Goal: Task Accomplishment & Management: Complete application form

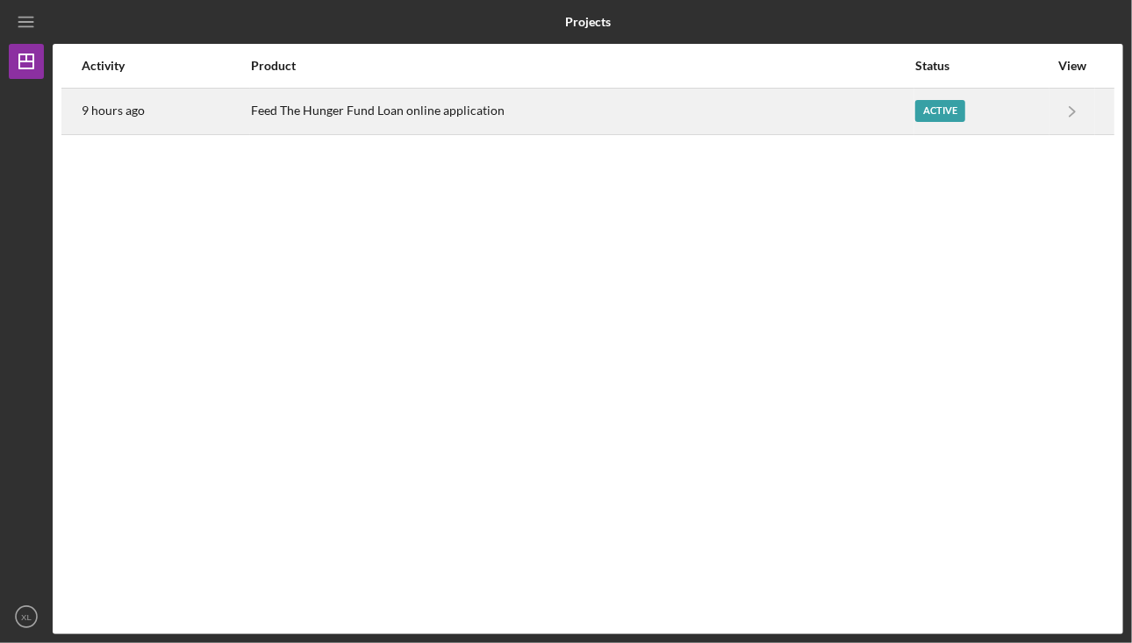
click at [795, 104] on div "Feed The Hunger Fund Loan online application" at bounding box center [583, 112] width 664 height 44
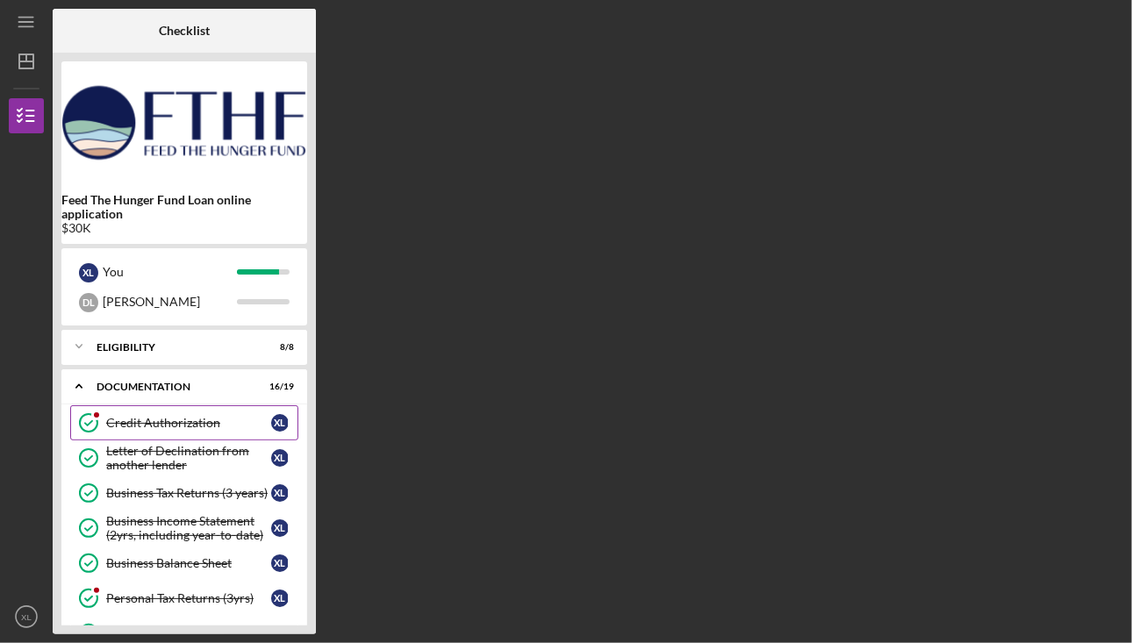
click at [91, 415] on div at bounding box center [96, 415] width 11 height 11
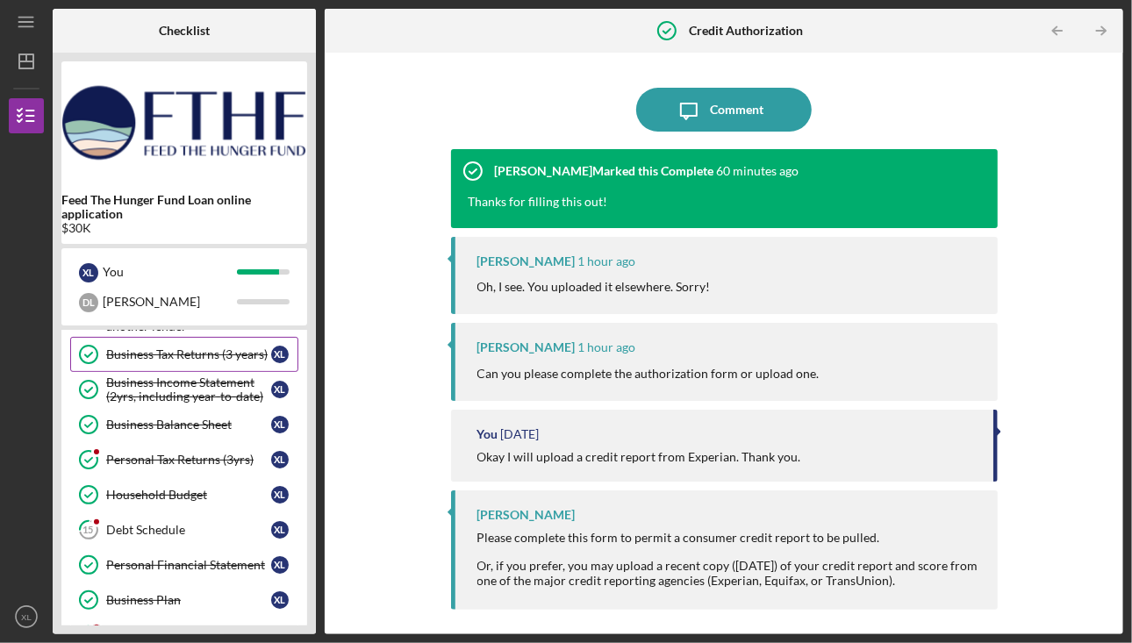
scroll to position [176, 0]
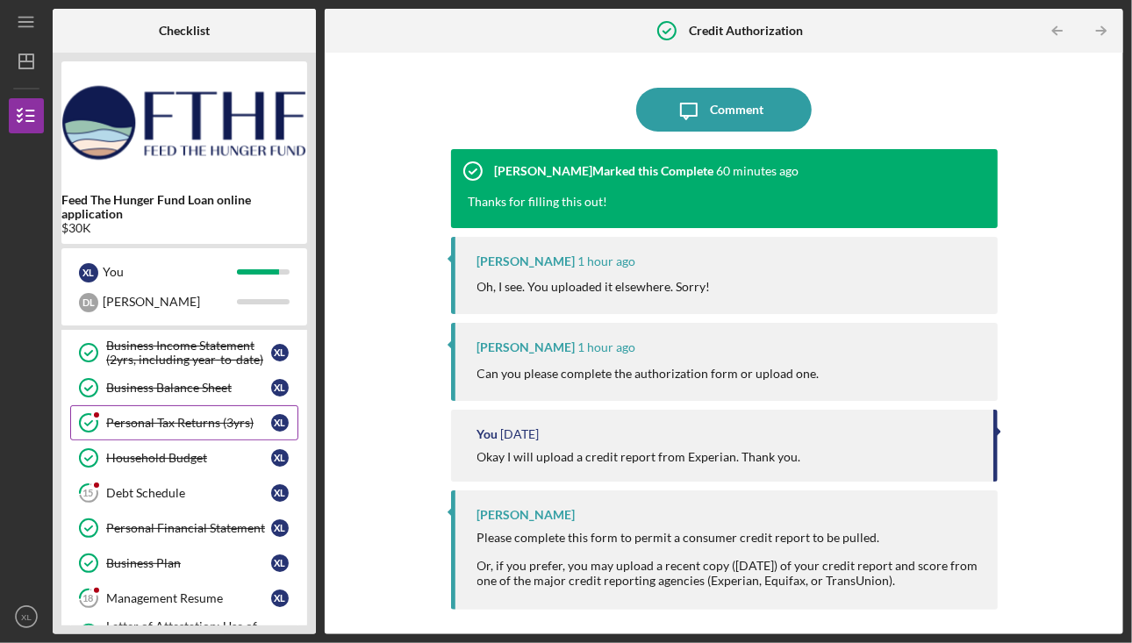
click at [176, 405] on link "Personal Tax Returns (3yrs) Personal Tax Returns (3yrs) X L" at bounding box center [184, 422] width 228 height 35
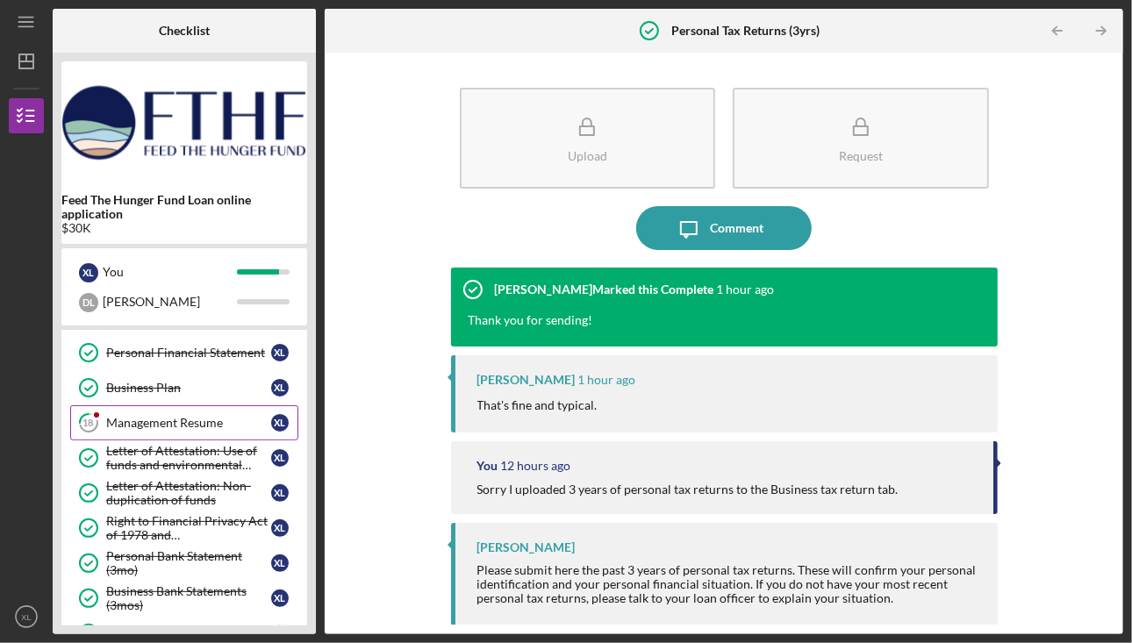
scroll to position [176, 0]
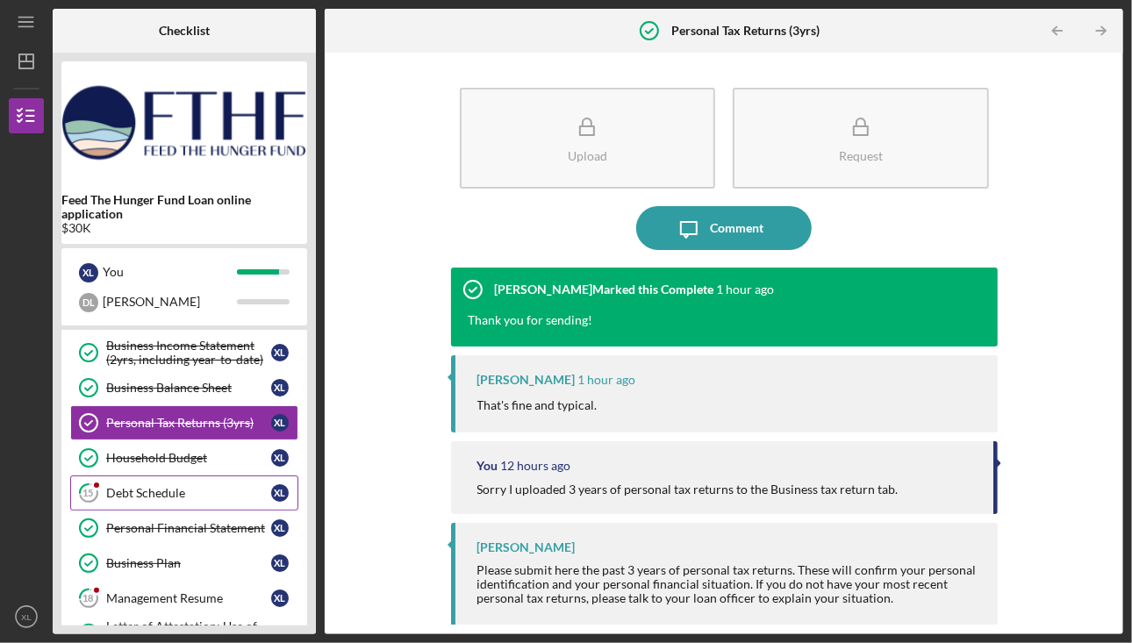
click at [163, 478] on link "15 Debt Schedule X L" at bounding box center [184, 493] width 228 height 35
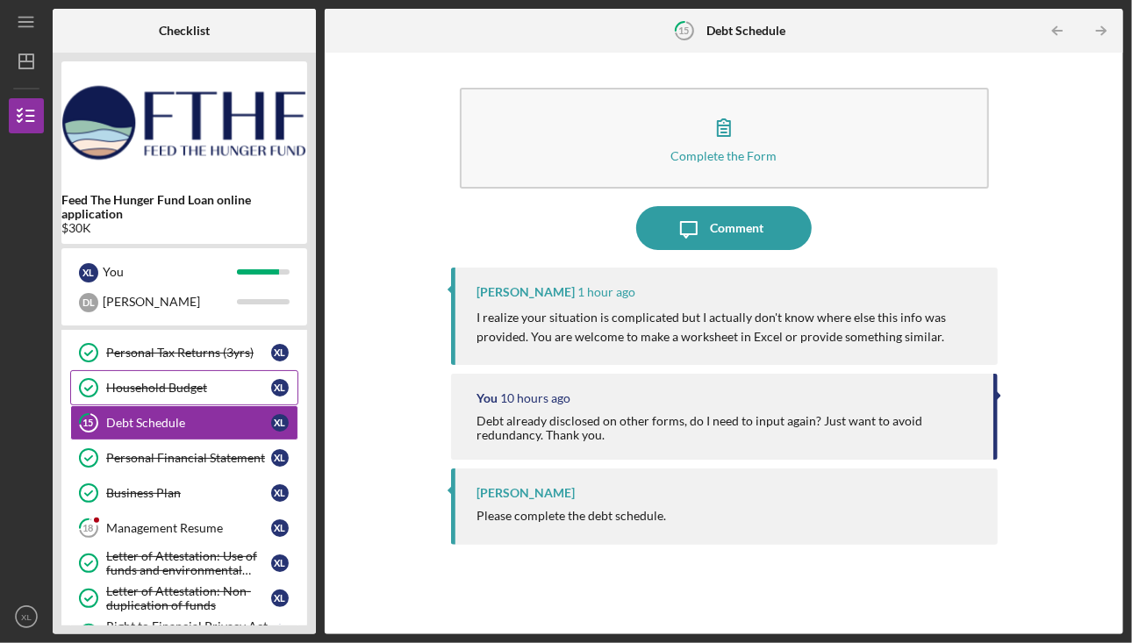
scroll to position [263, 0]
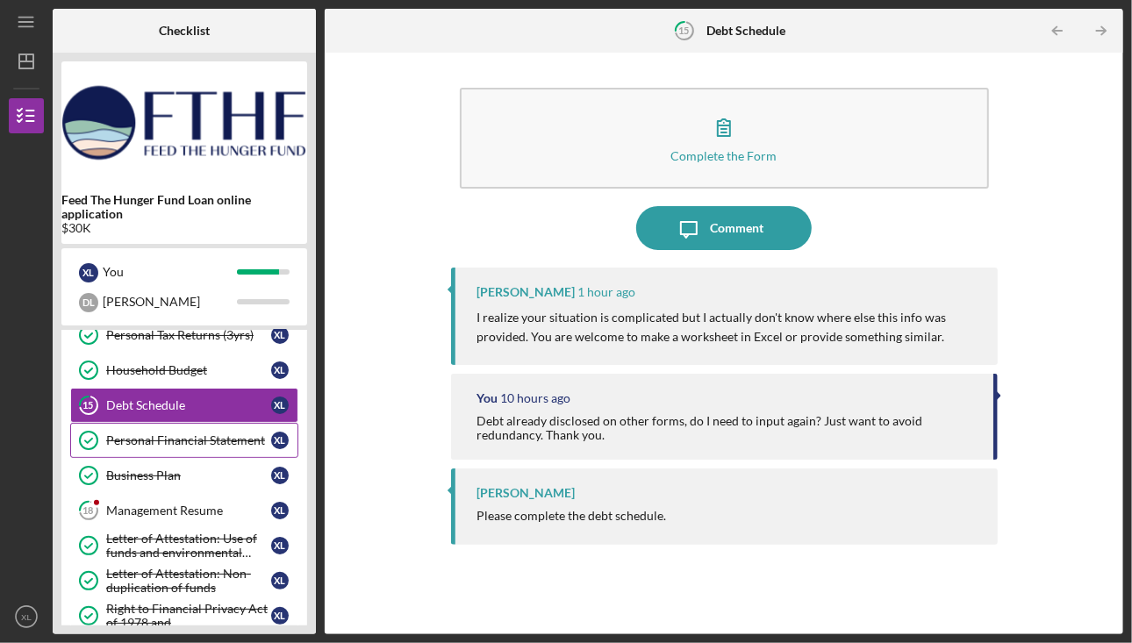
click at [165, 445] on link "Personal Financial Statement Personal Financial Statement X L" at bounding box center [184, 440] width 228 height 35
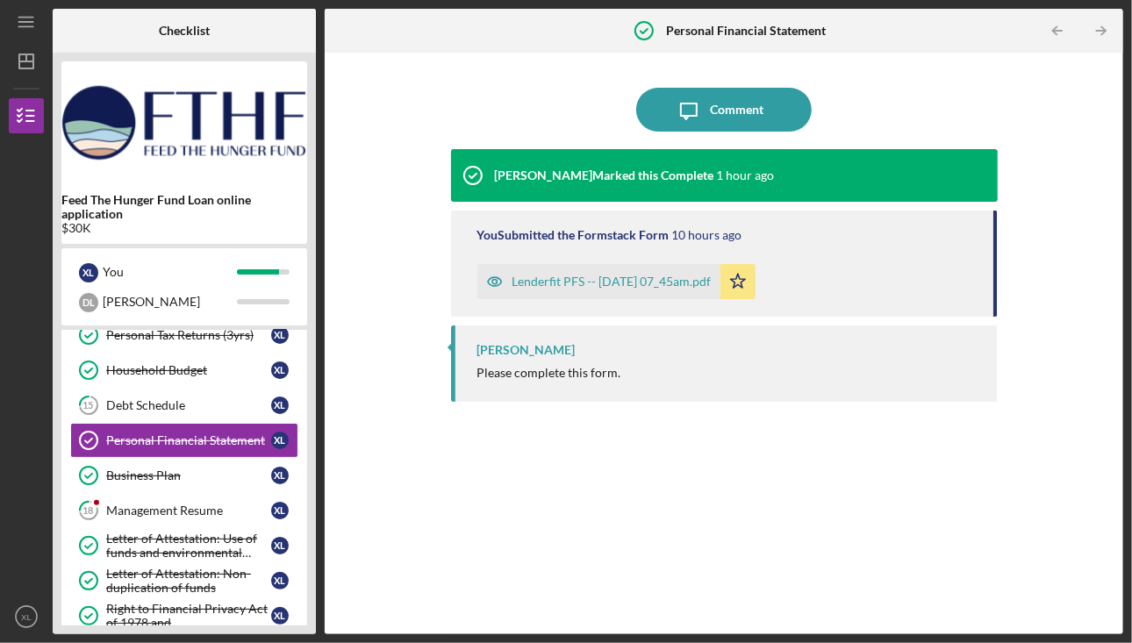
click at [563, 282] on div "Lenderfit PFS -- [DATE] 07_45am.pdf" at bounding box center [612, 282] width 199 height 14
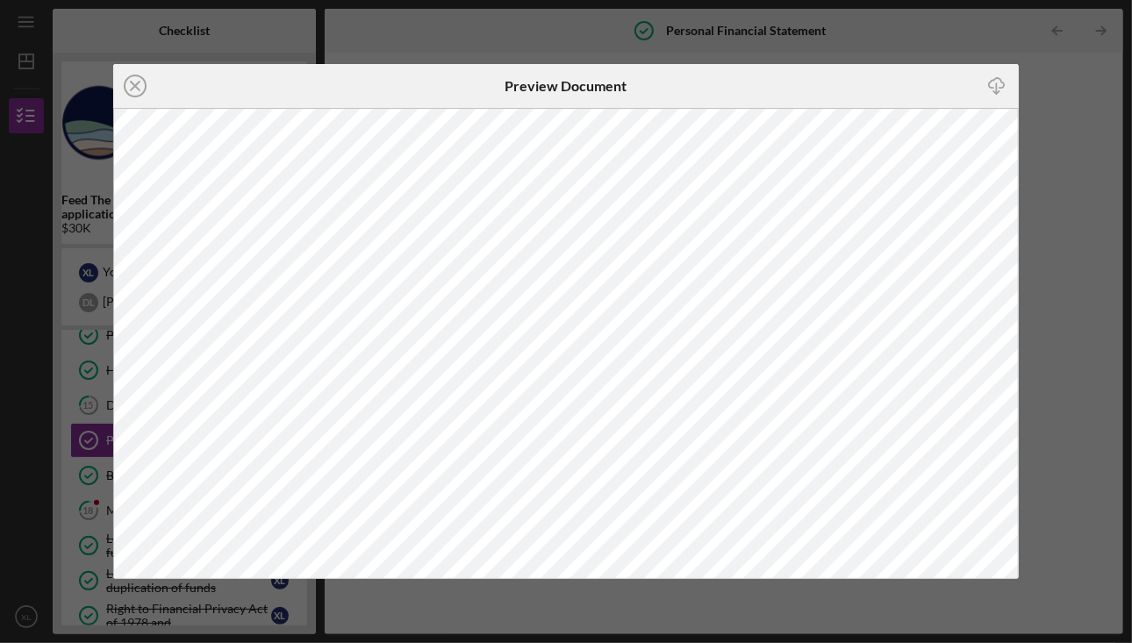
click at [135, 93] on icon "Icon/Close" at bounding box center [135, 86] width 44 height 44
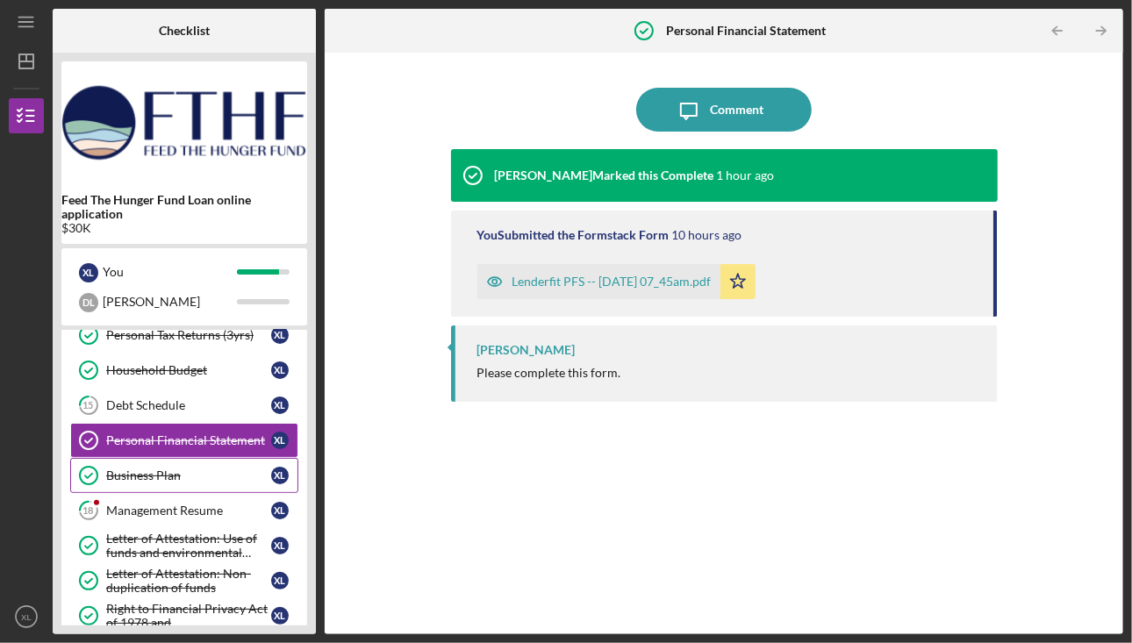
click at [207, 469] on div "Business Plan" at bounding box center [188, 476] width 165 height 14
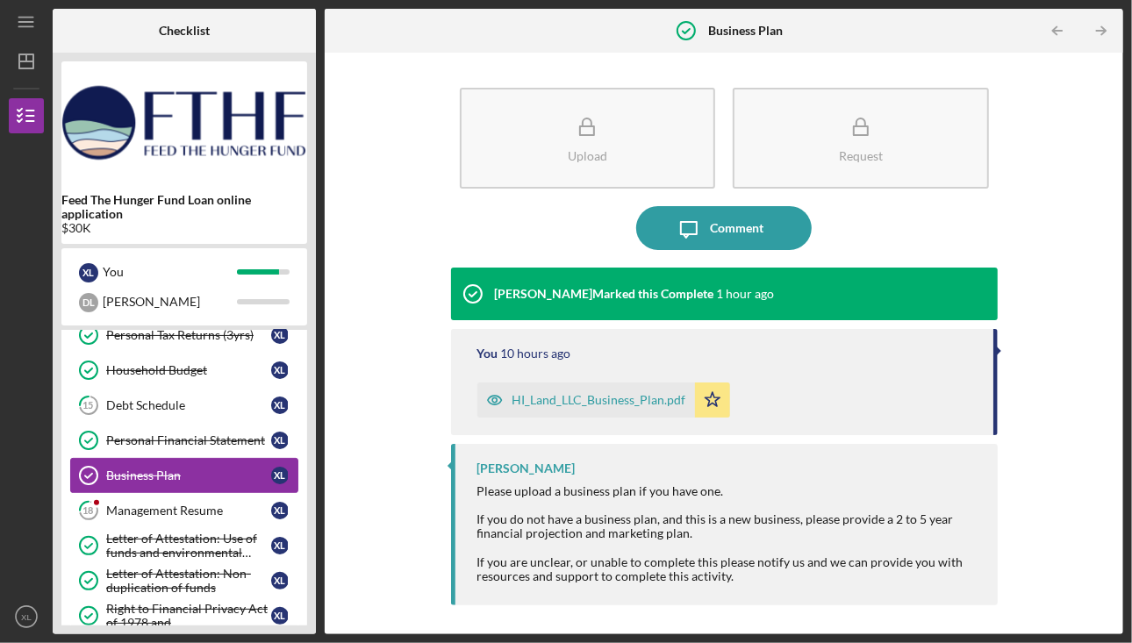
scroll to position [351, 0]
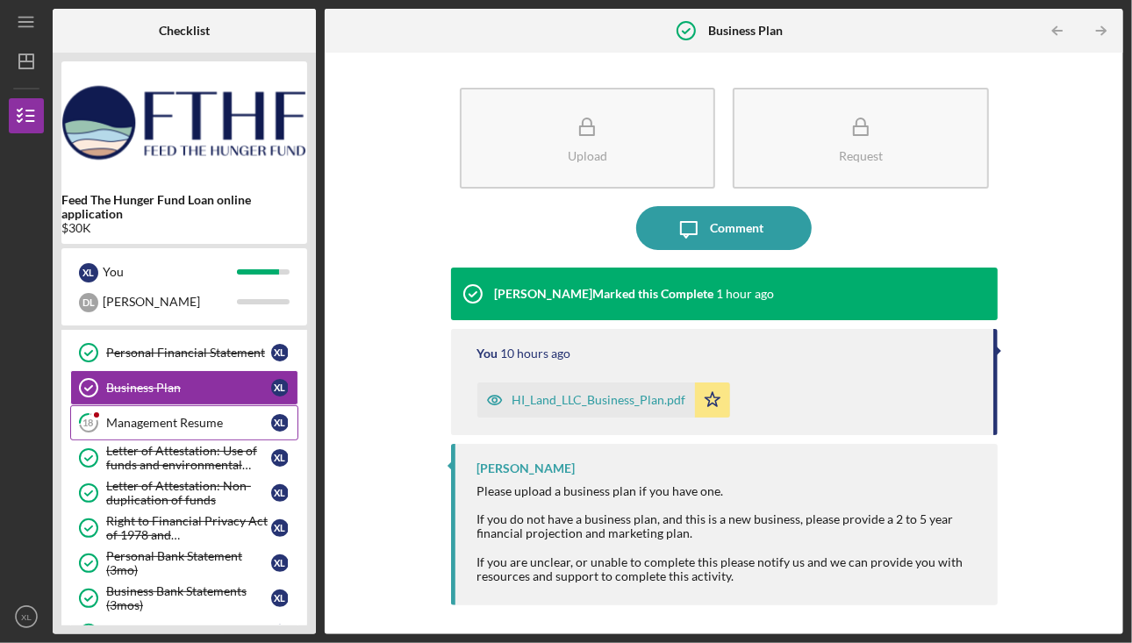
click at [187, 423] on link "18 Management Resume X L" at bounding box center [184, 422] width 228 height 35
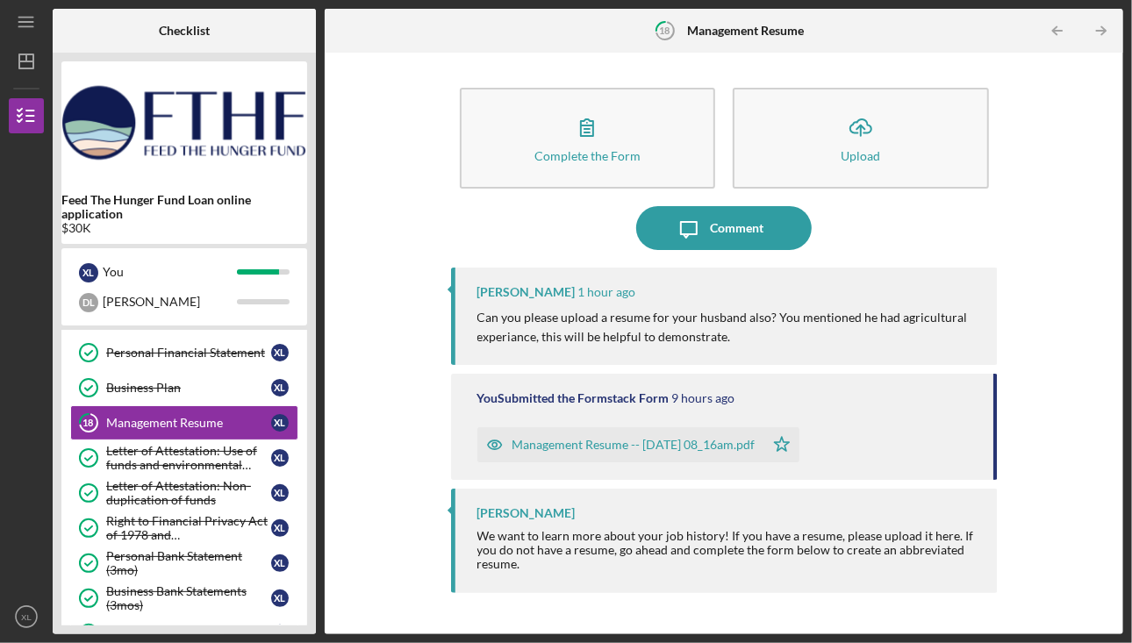
click at [579, 450] on div "Management Resume -- [DATE] 08_16am.pdf" at bounding box center [634, 445] width 243 height 14
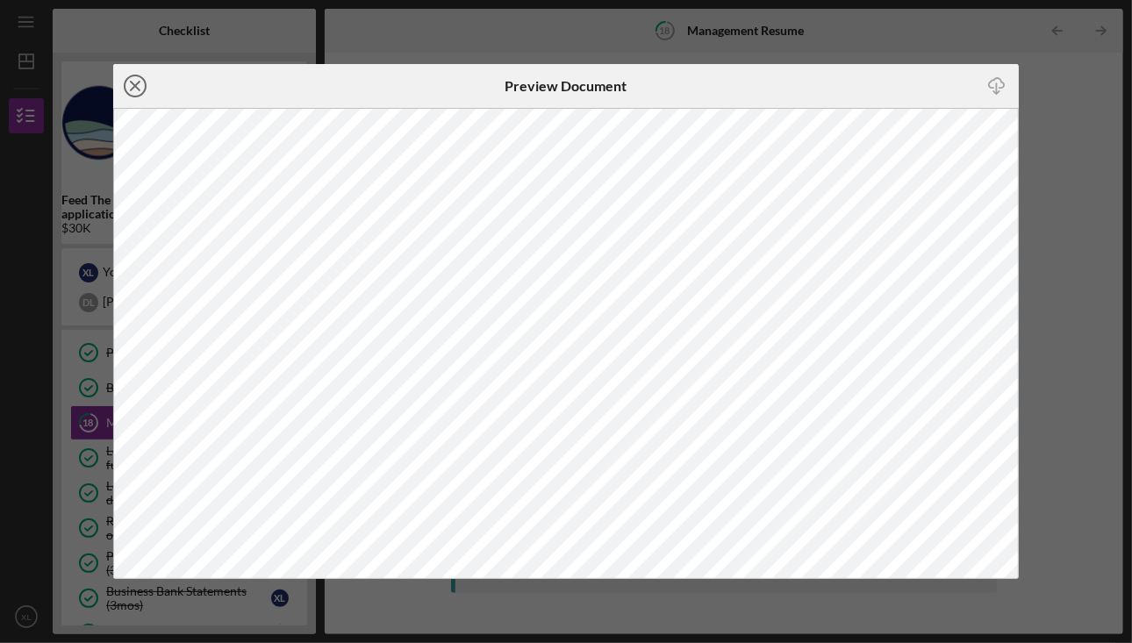
click at [130, 87] on icon "Icon/Close" at bounding box center [135, 86] width 44 height 44
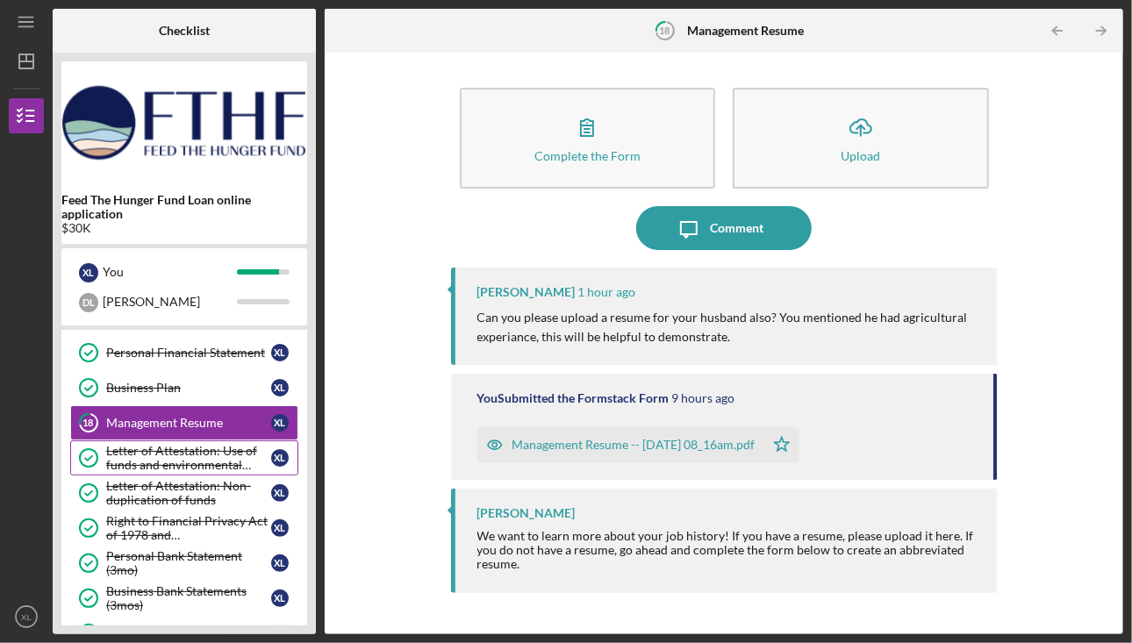
click at [219, 445] on div "Letter of Attestation: Use of funds and environmental compliance" at bounding box center [188, 458] width 165 height 28
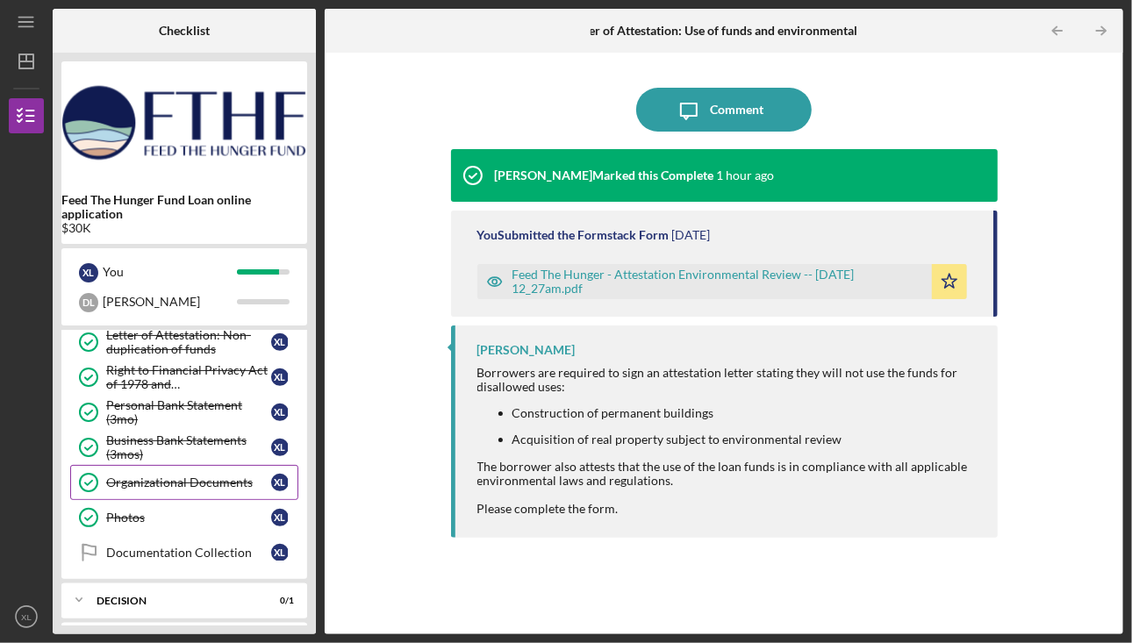
scroll to position [527, 0]
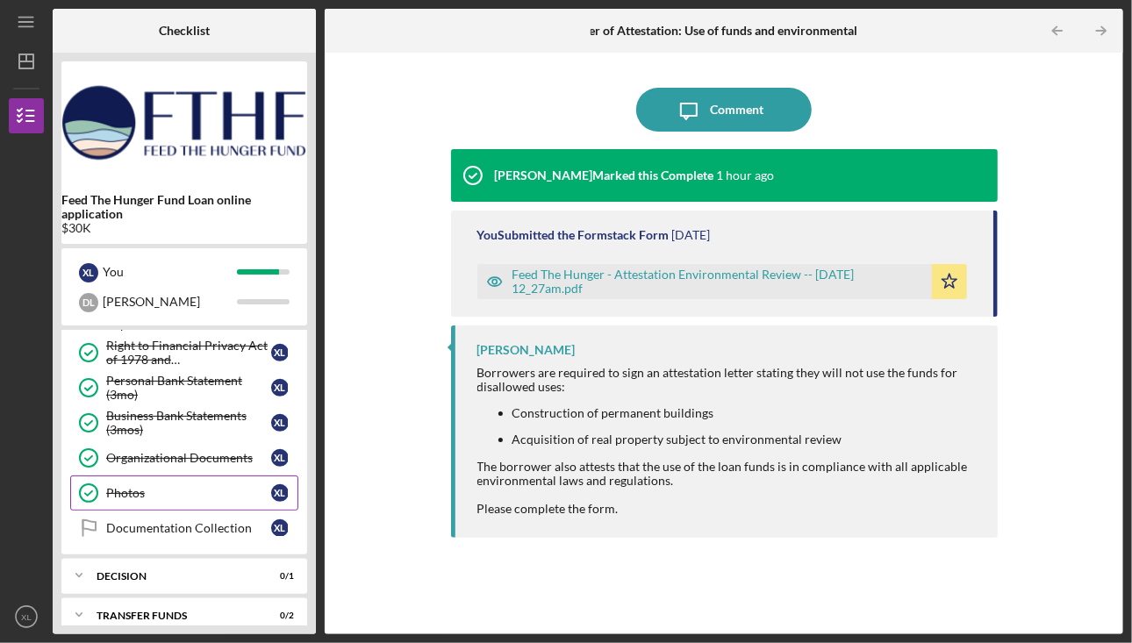
click at [189, 486] on div "Photos" at bounding box center [188, 493] width 165 height 14
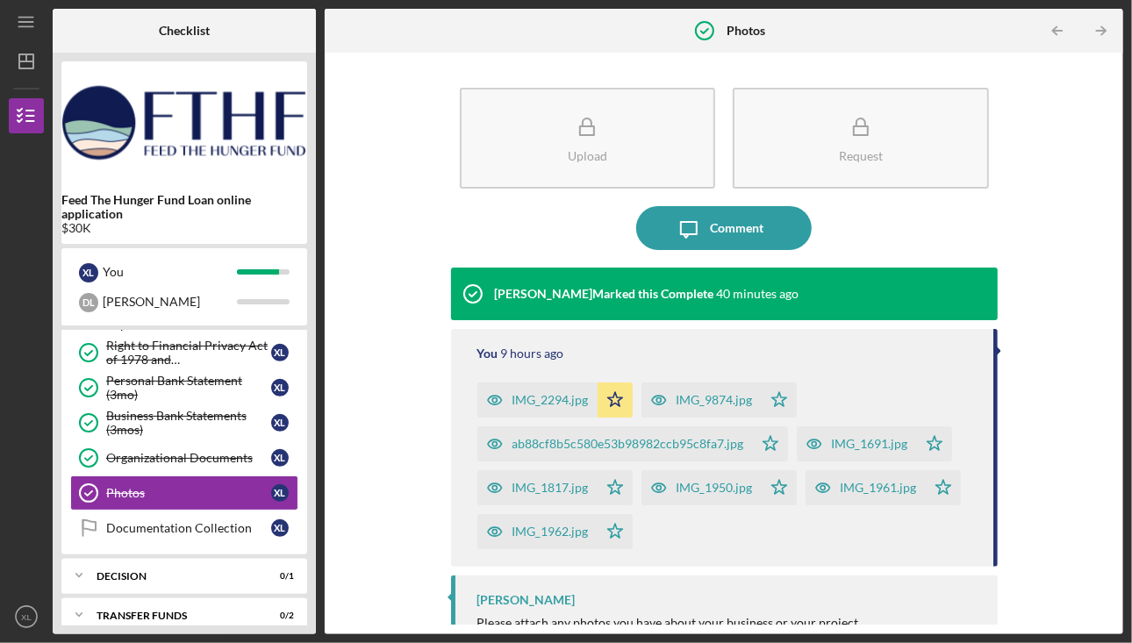
scroll to position [25, 0]
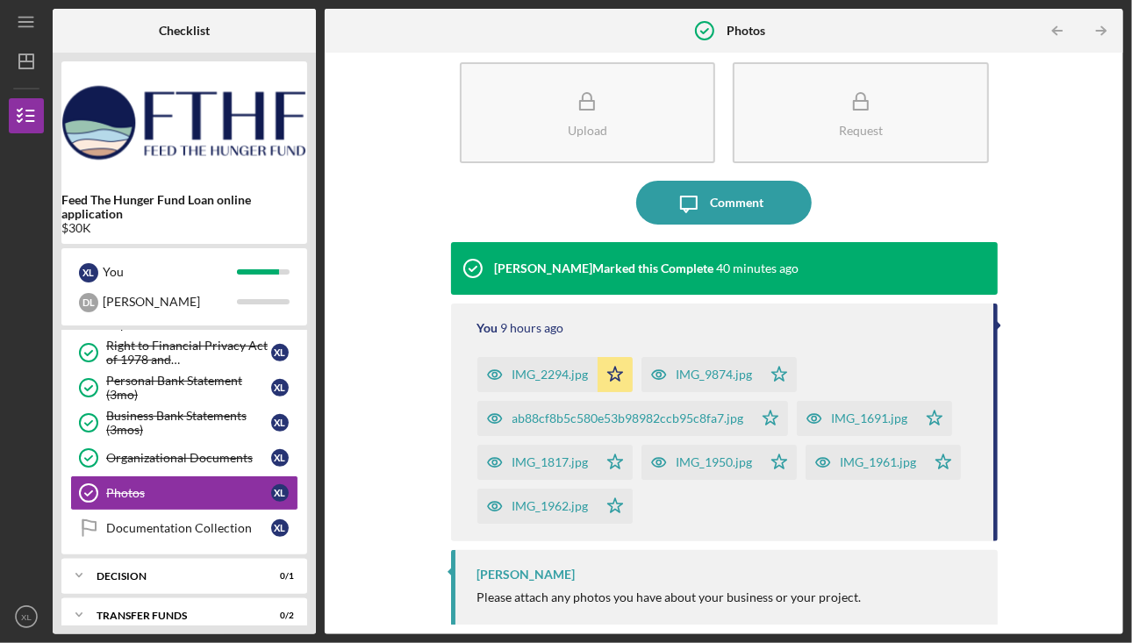
click at [542, 375] on div "IMG_2294.jpg" at bounding box center [551, 375] width 76 height 14
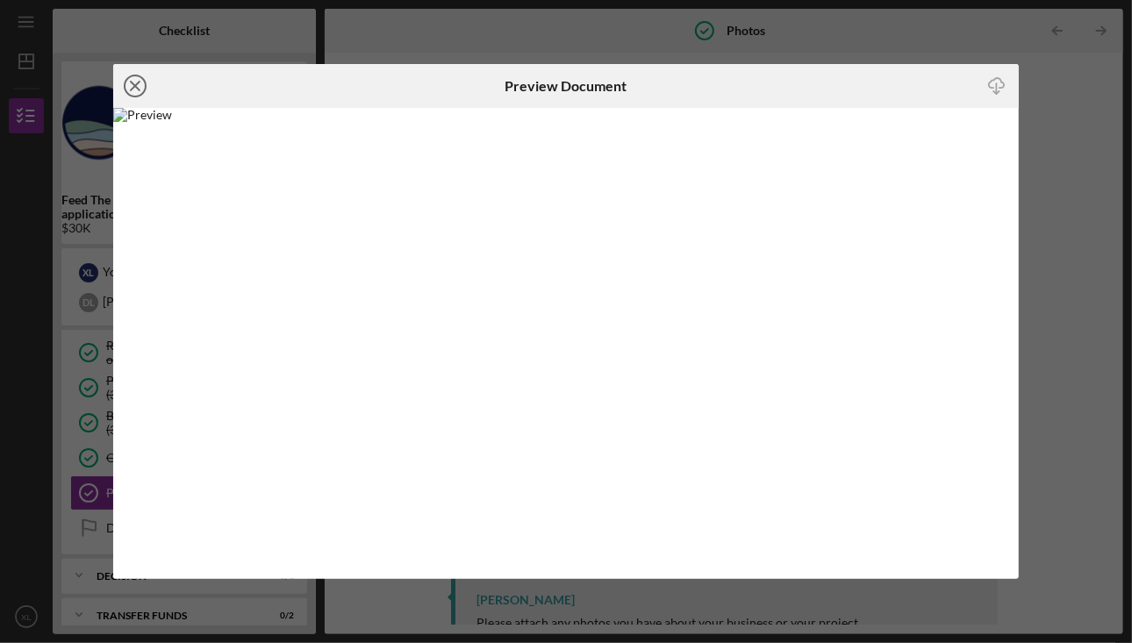
click at [133, 82] on icon "Icon/Close" at bounding box center [135, 86] width 44 height 44
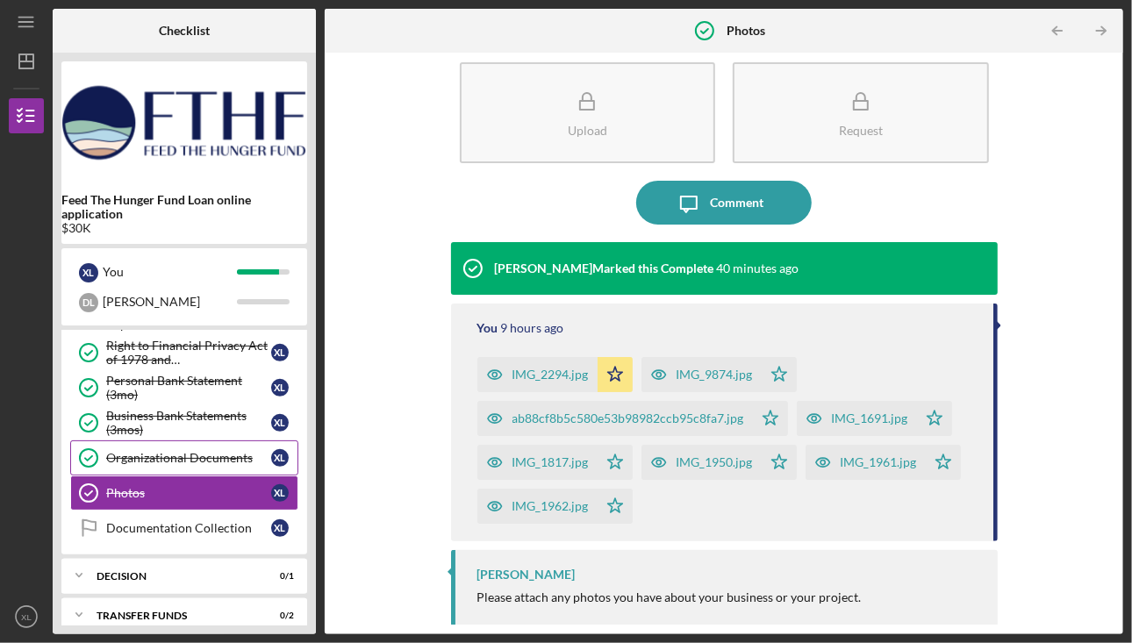
scroll to position [528, 0]
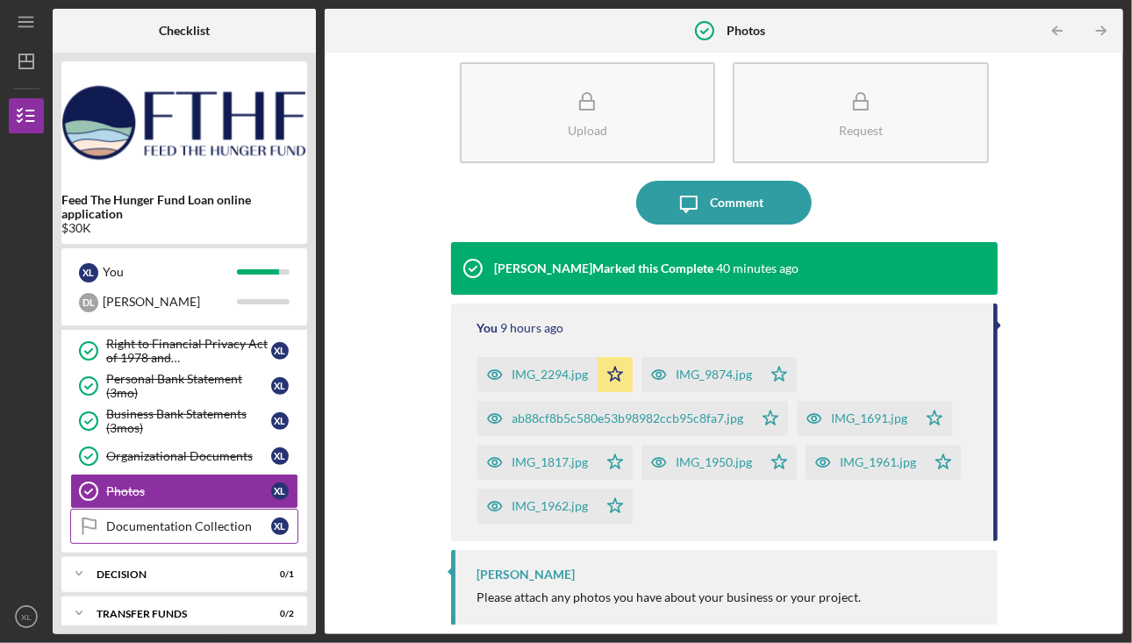
click at [187, 520] on div "Documentation Collection" at bounding box center [188, 527] width 165 height 14
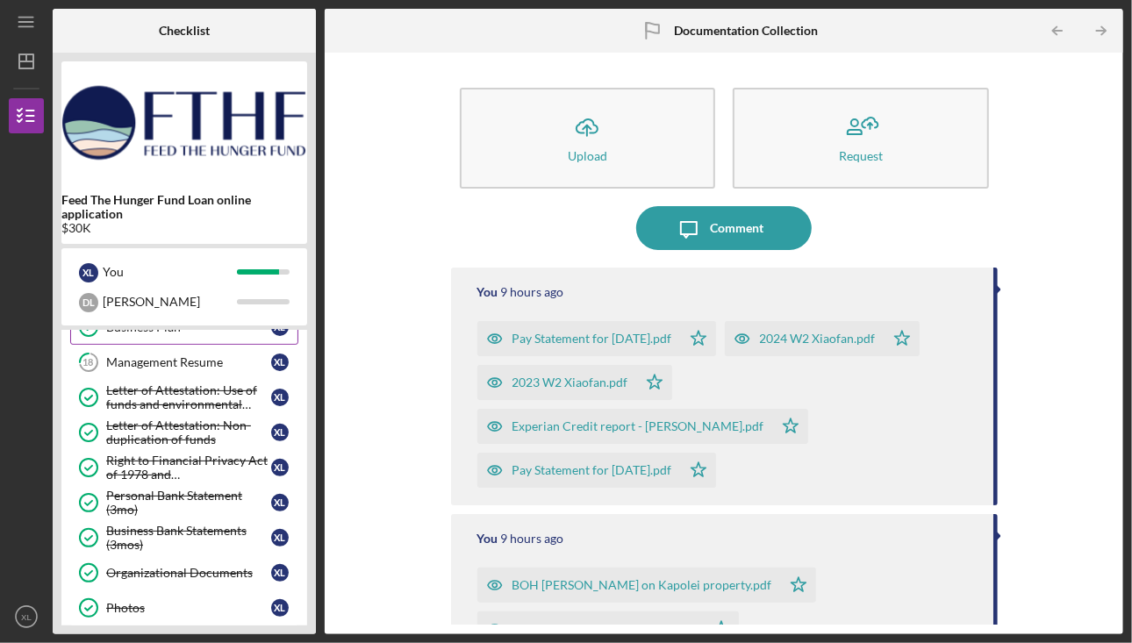
scroll to position [265, 0]
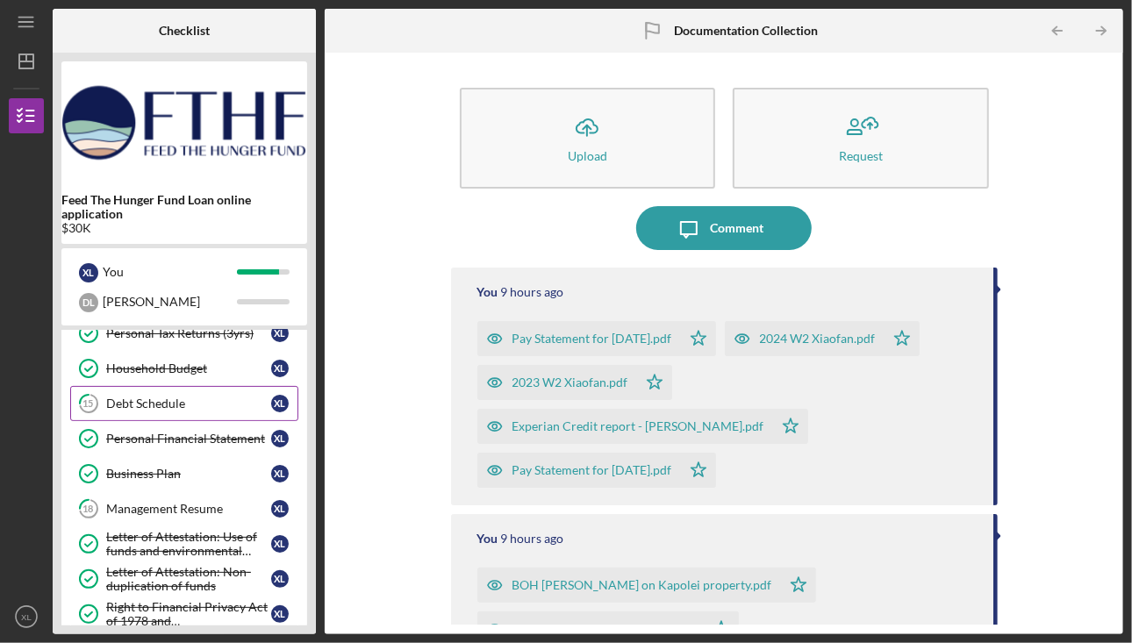
click at [181, 397] on div "Debt Schedule" at bounding box center [188, 404] width 165 height 14
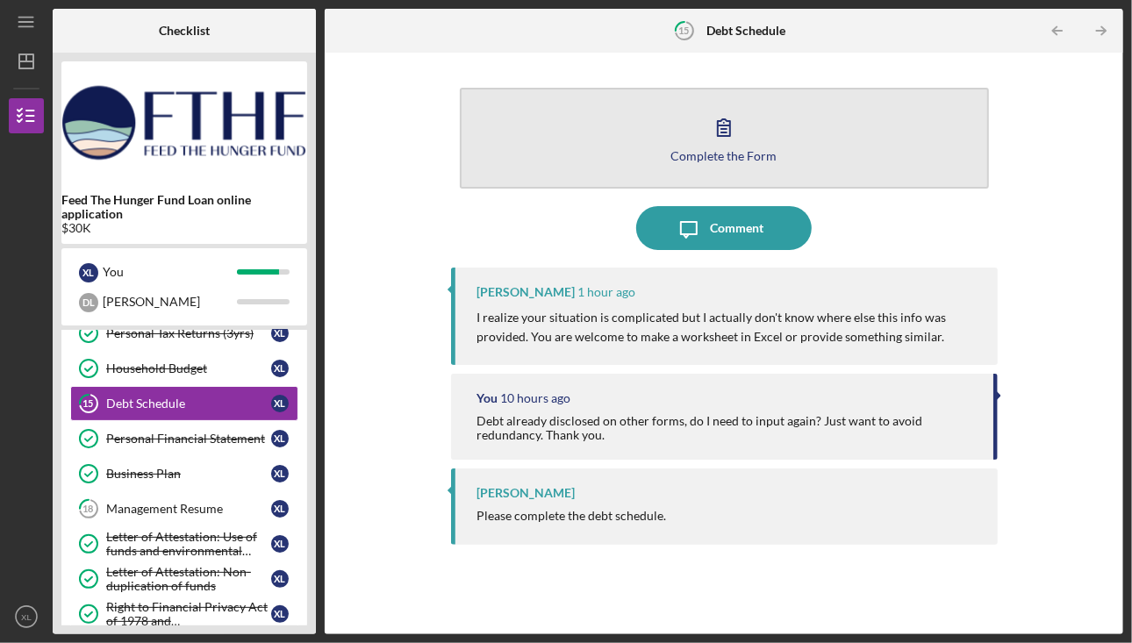
click at [685, 124] on button "Complete the Form Form" at bounding box center [724, 138] width 529 height 101
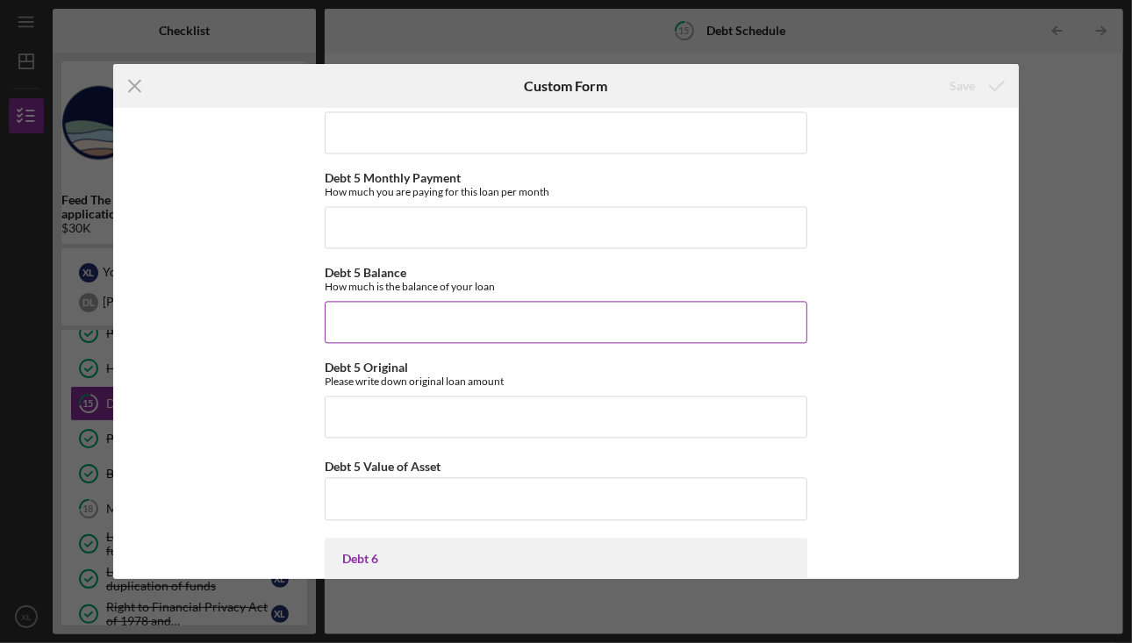
scroll to position [2457, 0]
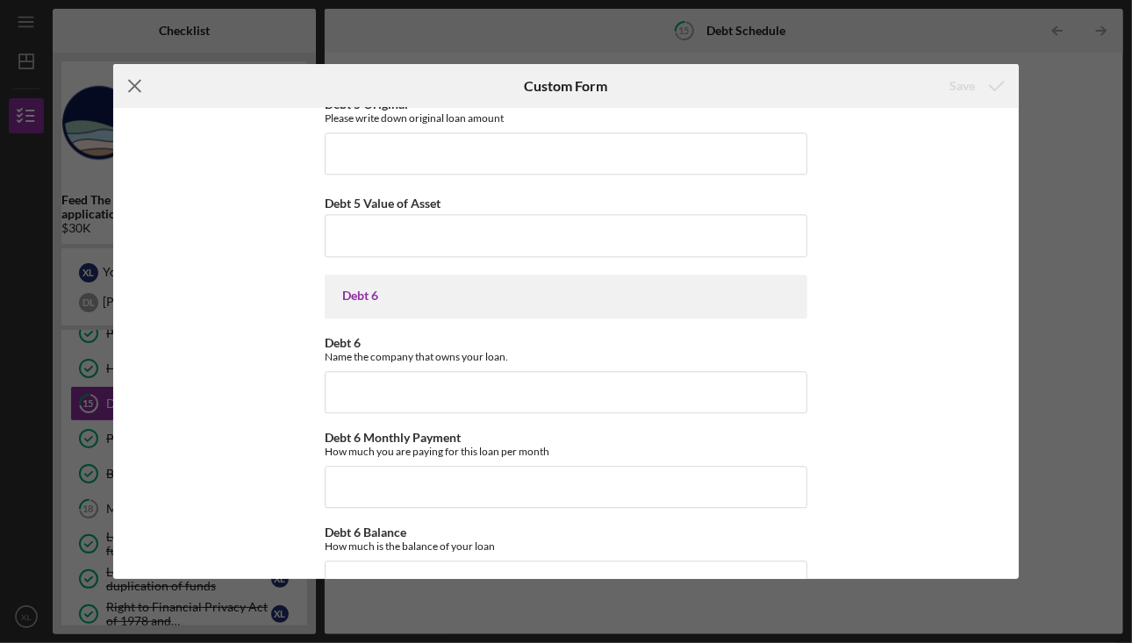
click at [141, 86] on icon "Icon/Menu Close" at bounding box center [135, 86] width 44 height 44
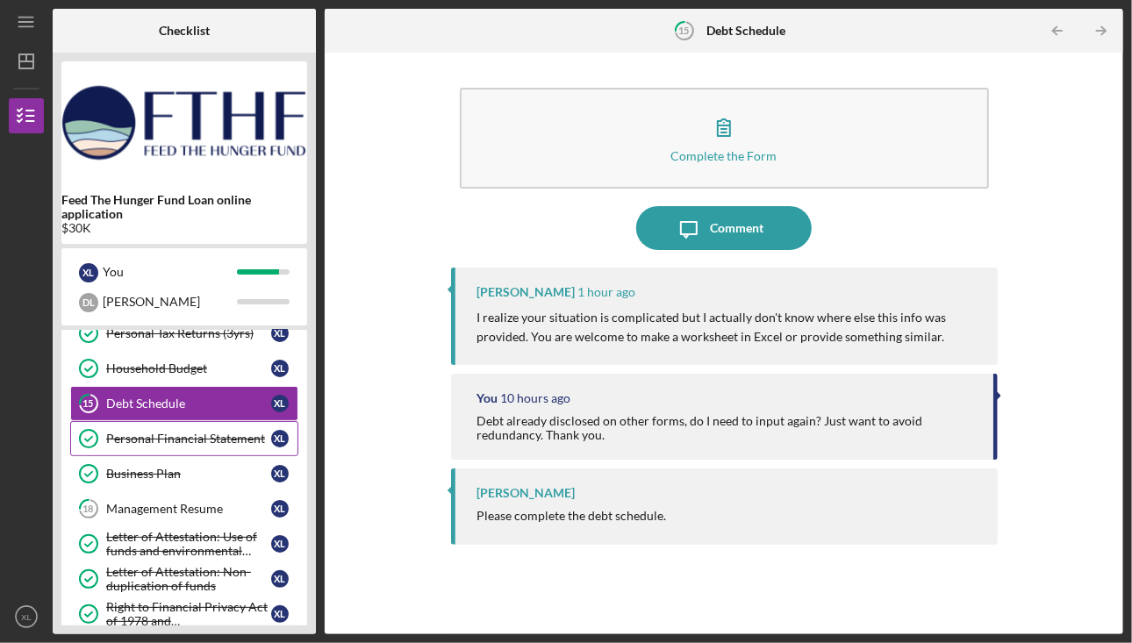
scroll to position [177, 0]
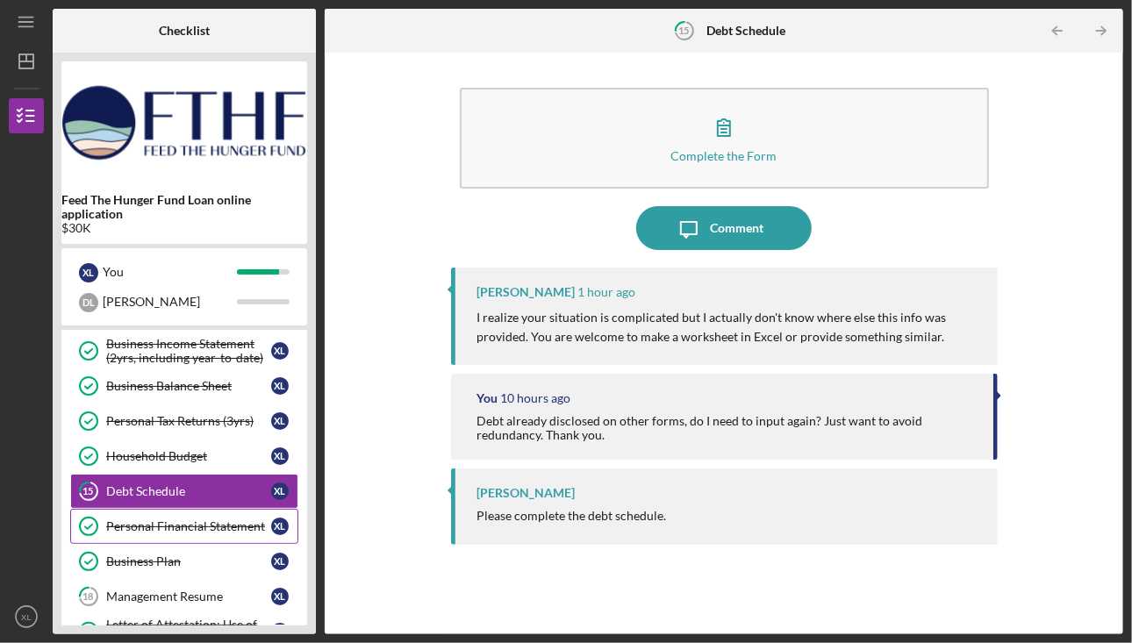
click at [192, 509] on link "Personal Financial Statement Personal Financial Statement X L" at bounding box center [184, 526] width 228 height 35
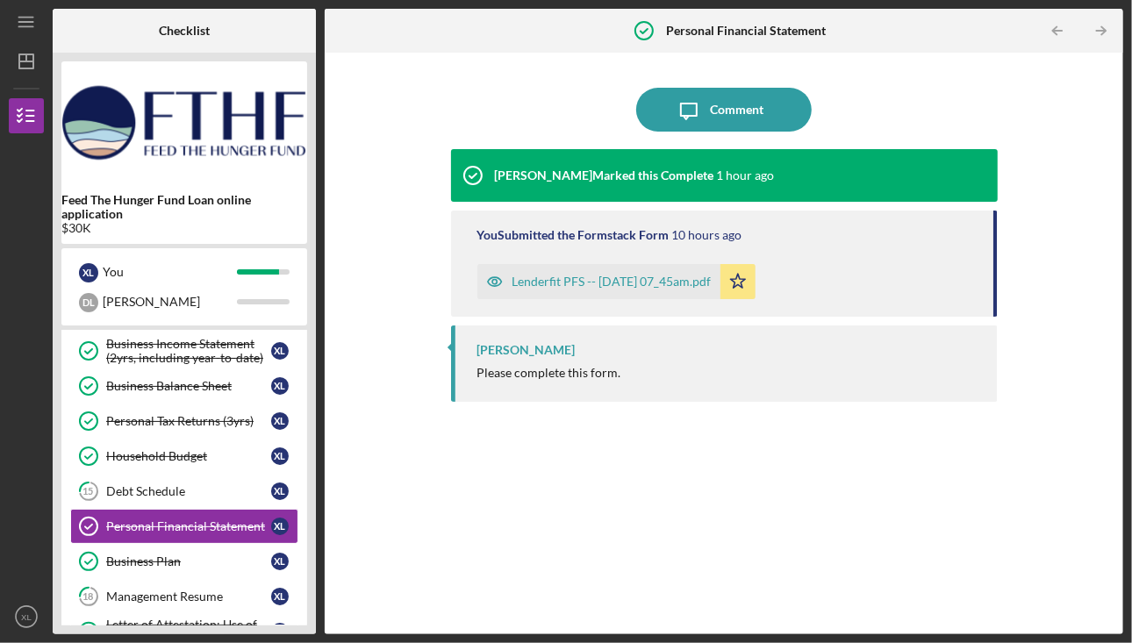
click at [628, 280] on div "Lenderfit PFS -- [DATE] 07_45am.pdf" at bounding box center [612, 282] width 199 height 14
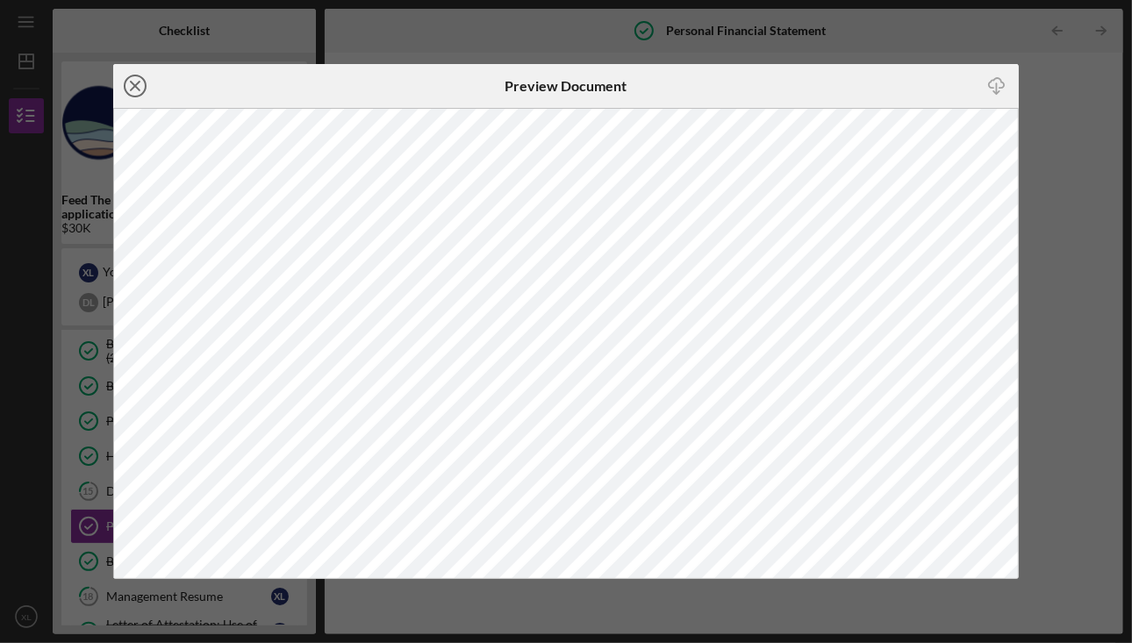
click at [135, 90] on icon "Icon/Close" at bounding box center [135, 86] width 44 height 44
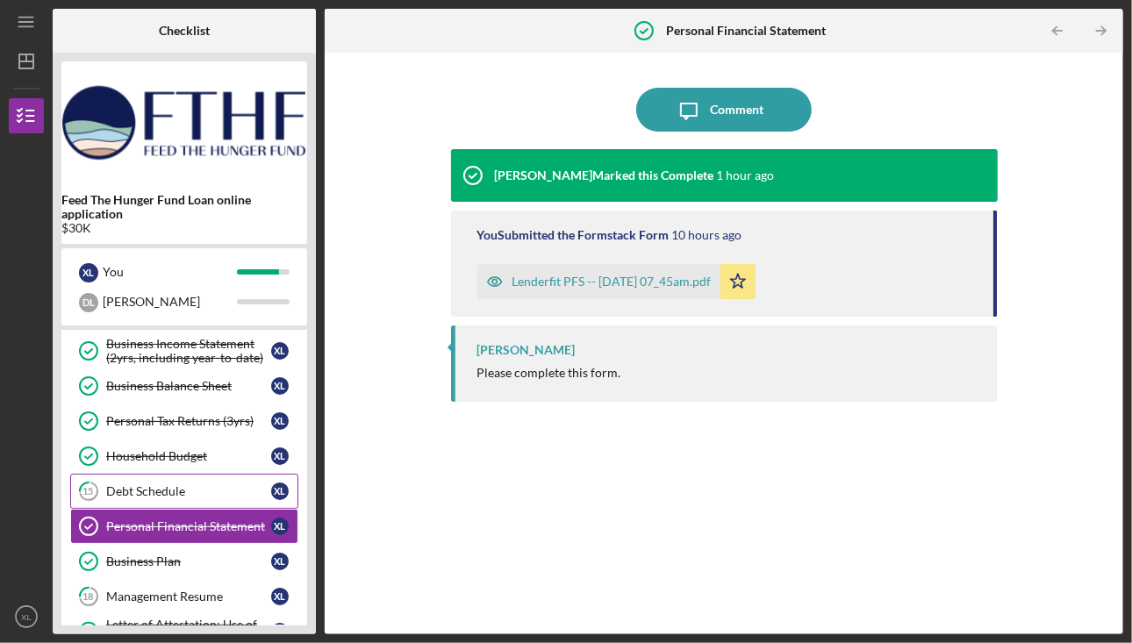
click at [174, 487] on div "Debt Schedule" at bounding box center [188, 491] width 165 height 14
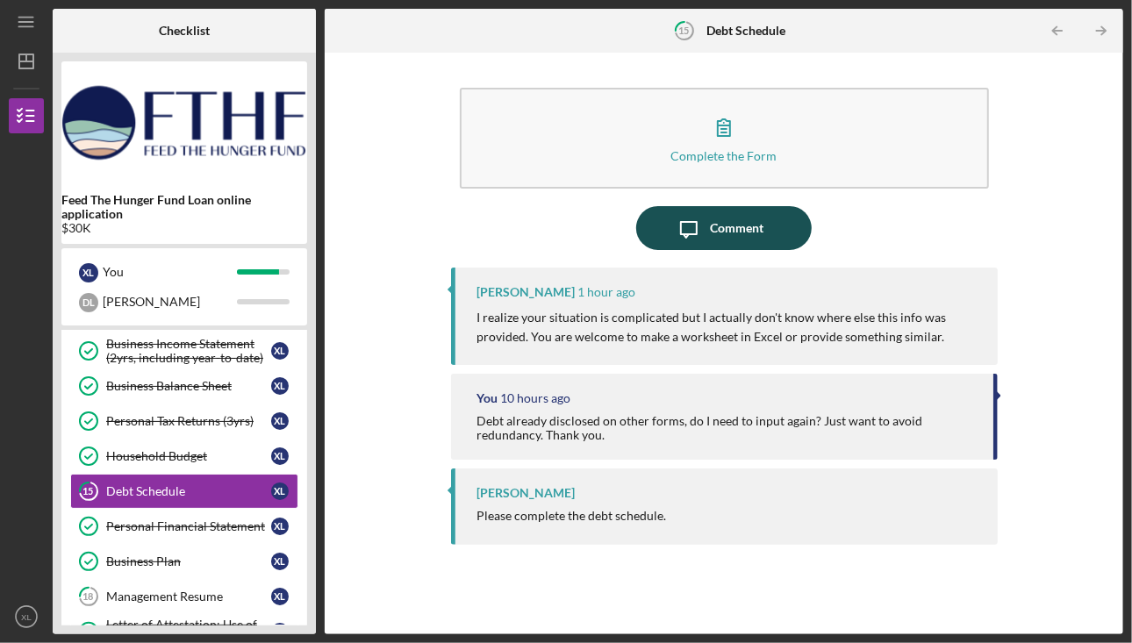
click at [743, 233] on div "Comment" at bounding box center [738, 228] width 54 height 44
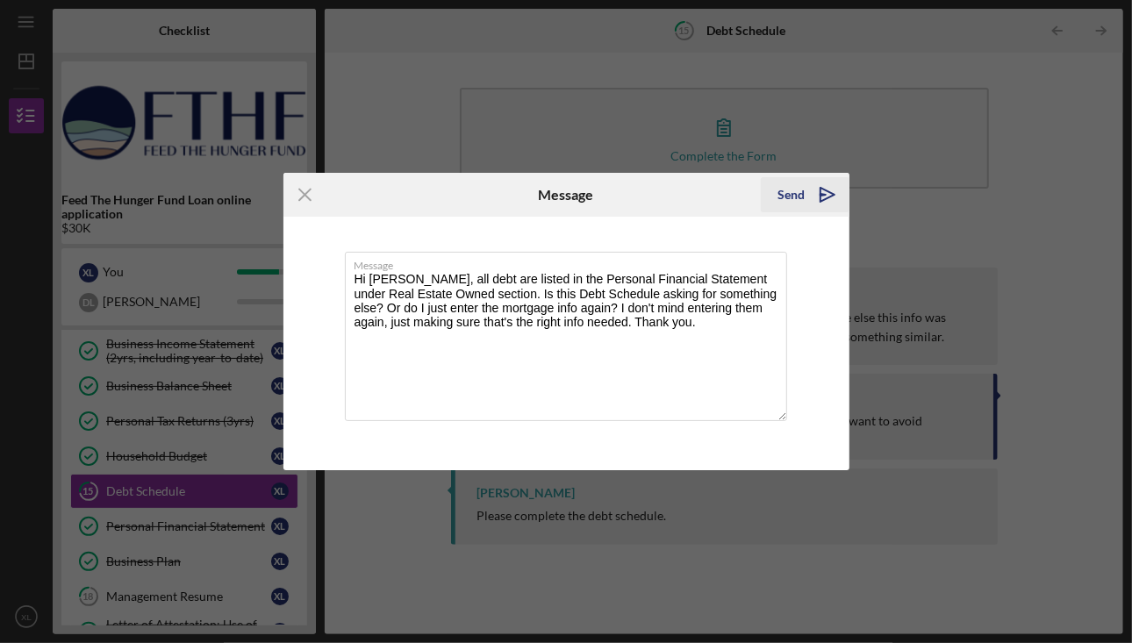
type textarea "Hi [PERSON_NAME], all debt are listed in the Personal Financial Statement under…"
click at [800, 204] on div "Send" at bounding box center [791, 194] width 27 height 35
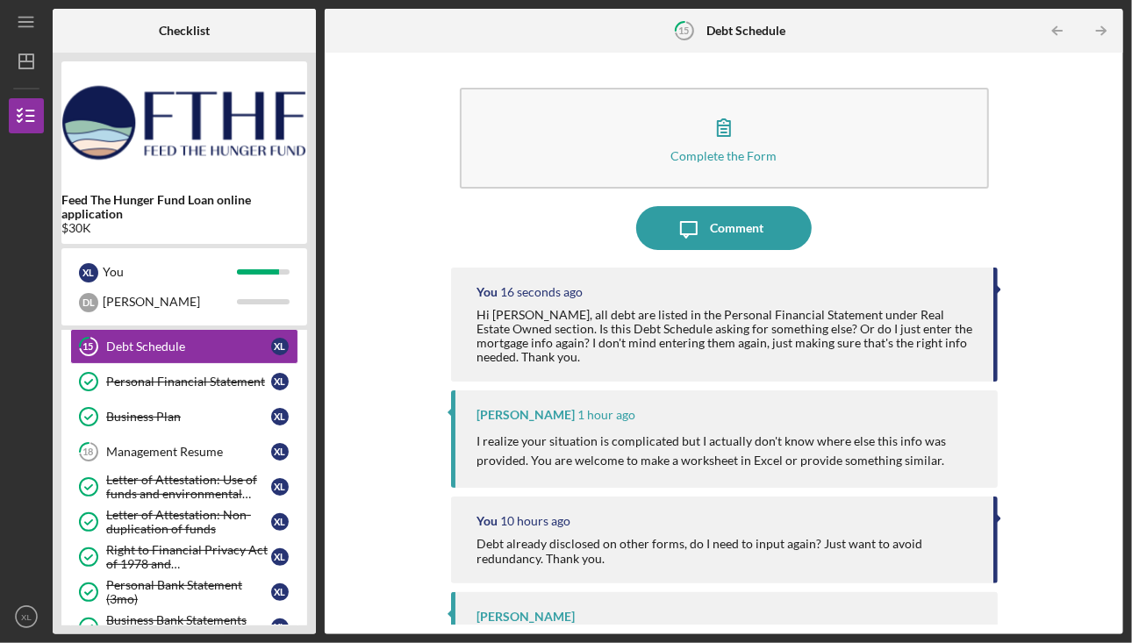
scroll to position [353, 0]
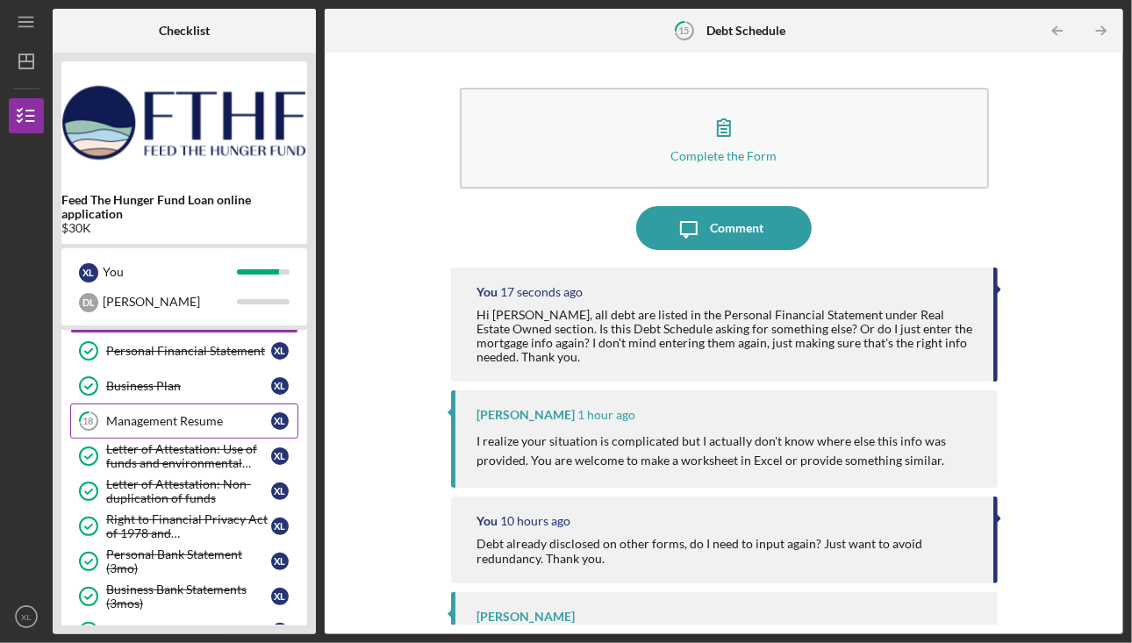
click at [183, 422] on link "18 Management Resume X L" at bounding box center [184, 421] width 228 height 35
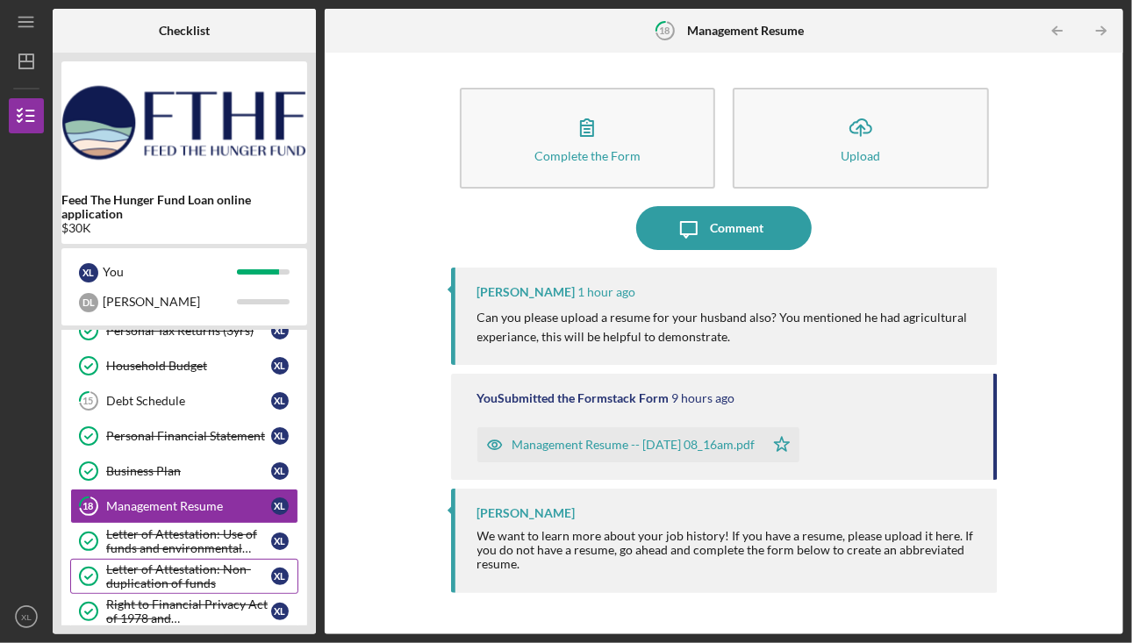
scroll to position [177, 0]
